Goal: Task Accomplishment & Management: Manage account settings

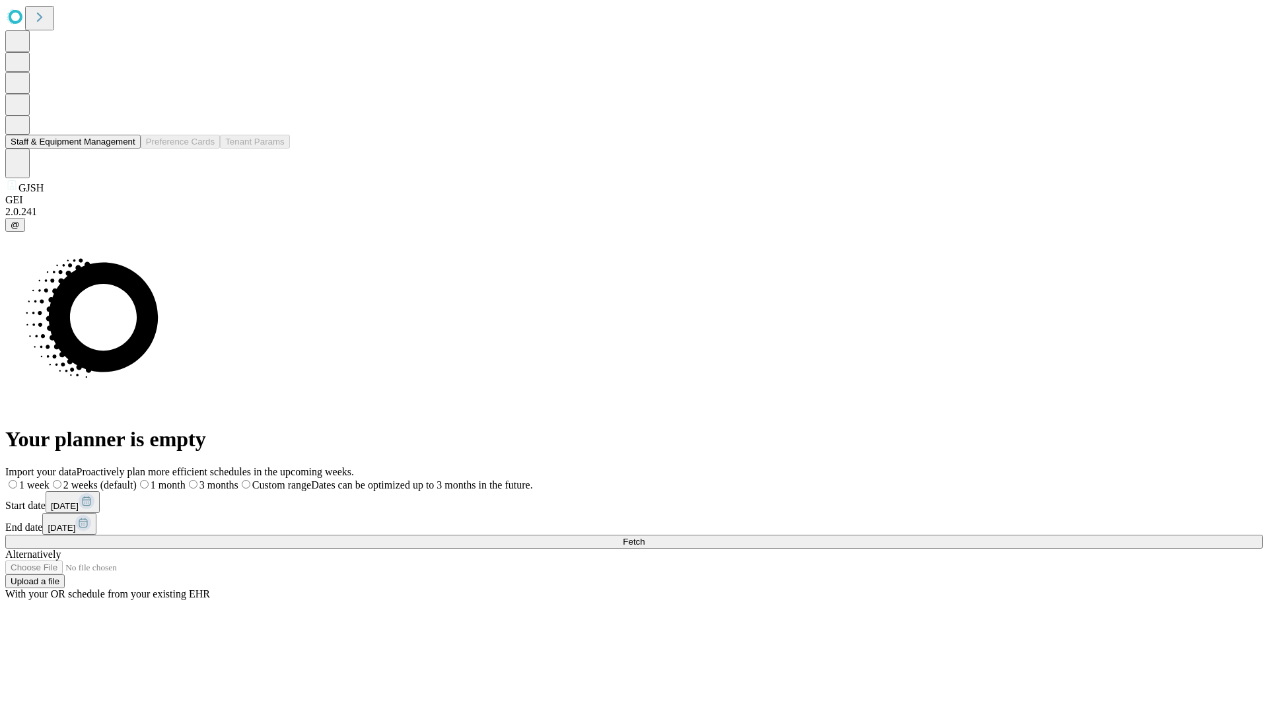
click at [126, 149] on button "Staff & Equipment Management" at bounding box center [72, 142] width 135 height 14
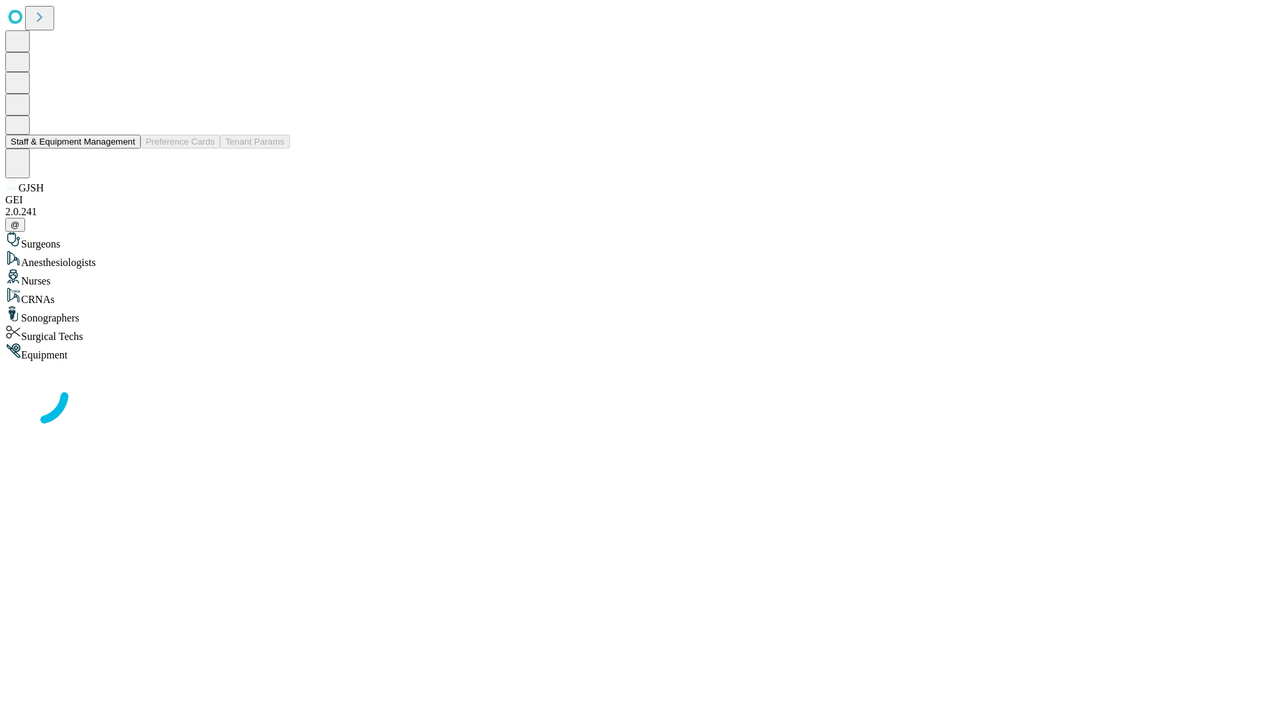
click at [126, 149] on button "Staff & Equipment Management" at bounding box center [72, 142] width 135 height 14
